Goal: Use online tool/utility: Utilize a website feature to perform a specific function

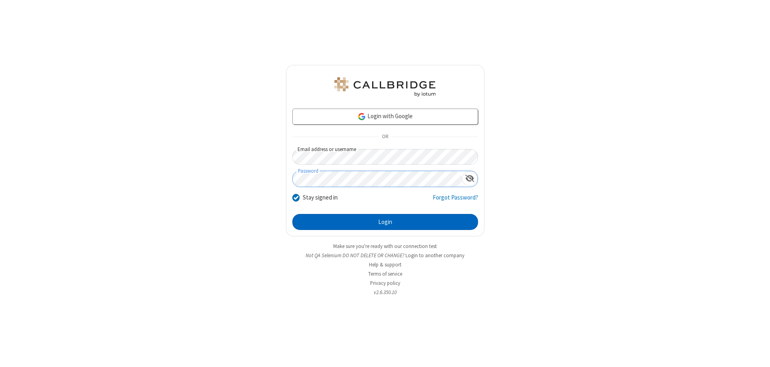
click at [385, 222] on button "Login" at bounding box center [385, 222] width 186 height 16
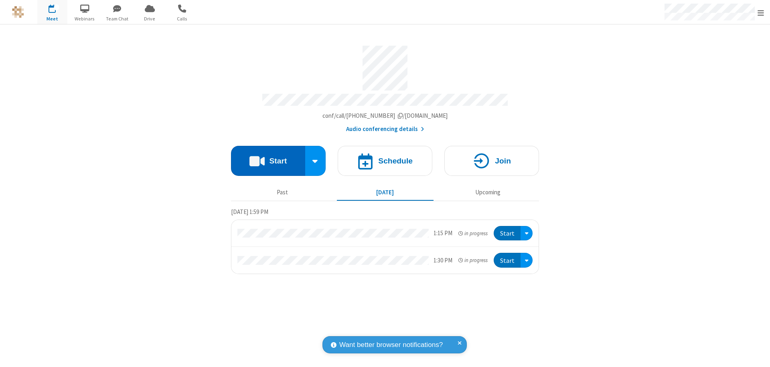
click at [268, 157] on button "Start" at bounding box center [268, 161] width 74 height 30
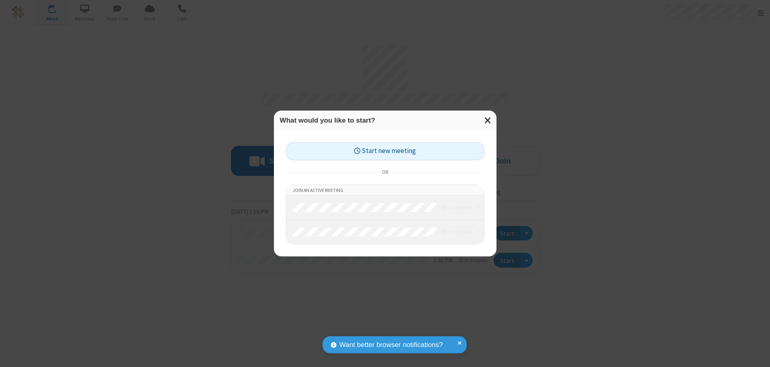
click at [385, 151] on button "Start new meeting" at bounding box center [385, 151] width 198 height 18
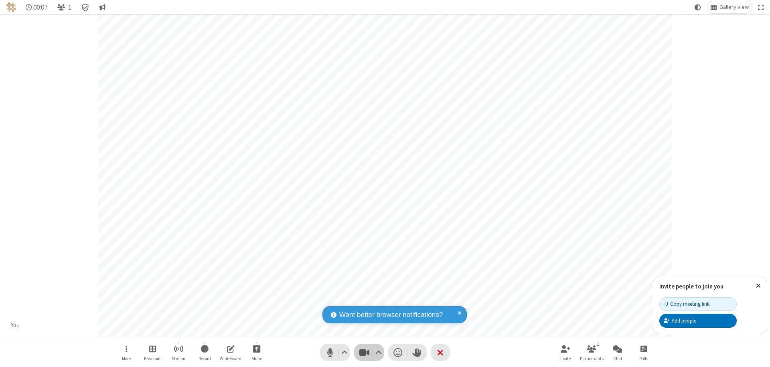
click at [364, 352] on span "Stop video (⌘+Shift+V)" at bounding box center [364, 353] width 12 height 12
click at [364, 352] on span "Start video (⌘+Shift+V)" at bounding box center [364, 353] width 12 height 12
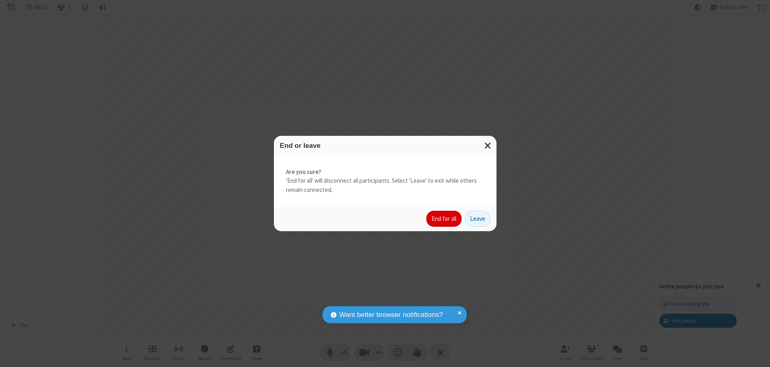
click at [444, 219] on button "End for all" at bounding box center [443, 219] width 35 height 16
